Goal: Task Accomplishment & Management: Manage account settings

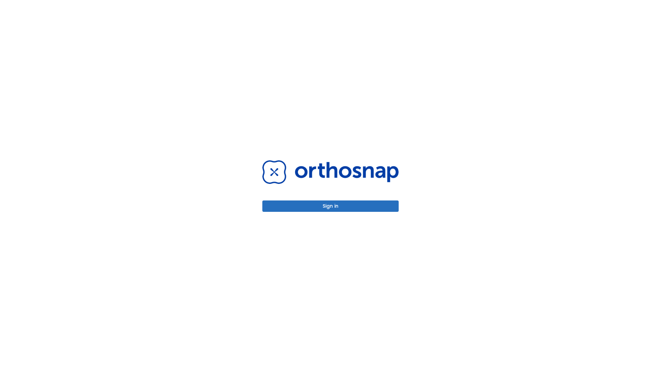
click at [331, 206] on button "Sign in" at bounding box center [331, 206] width 136 height 11
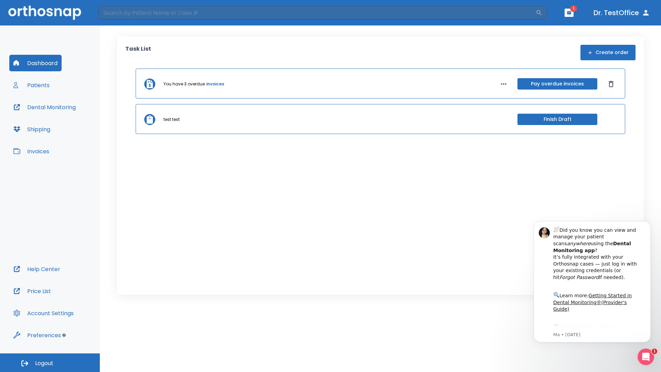
click at [50, 363] on span "Logout" at bounding box center [44, 364] width 18 height 8
